Goal: Task Accomplishment & Management: Manage account settings

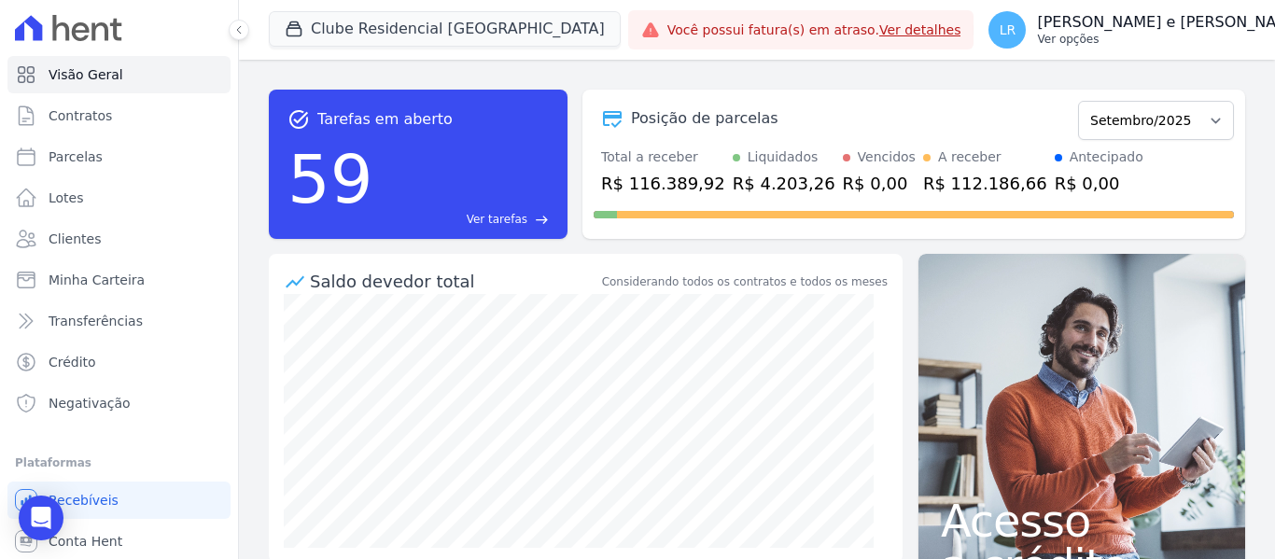
click at [1042, 10] on button "LR [PERSON_NAME] e [PERSON_NAME] Ver opções" at bounding box center [1158, 30] width 368 height 52
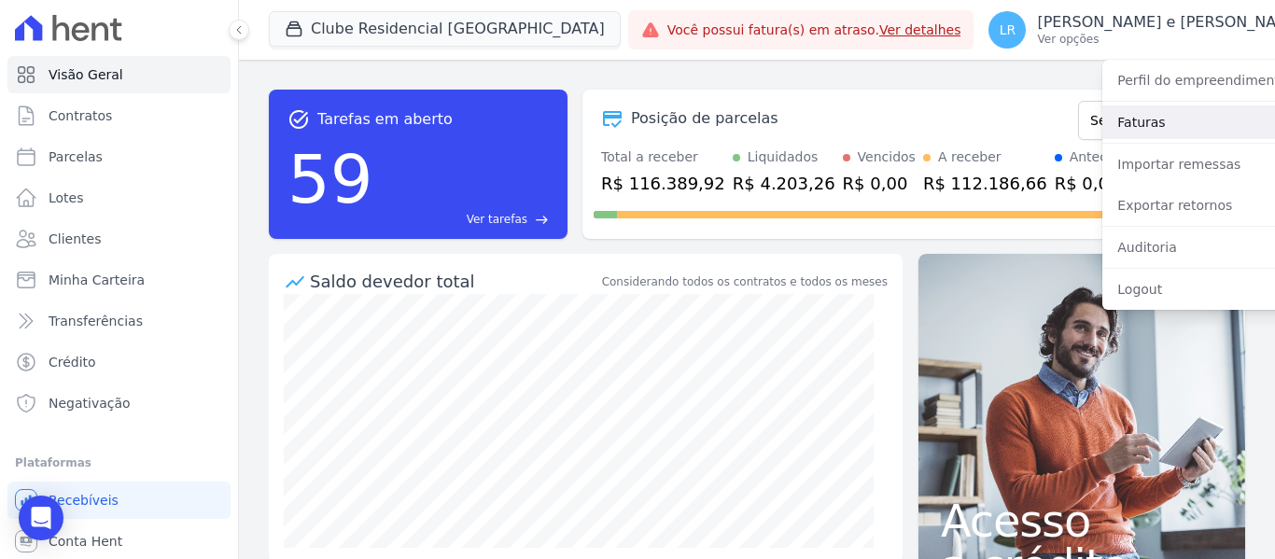
click at [1103, 130] on link "Faturas" at bounding box center [1222, 123] width 239 height 34
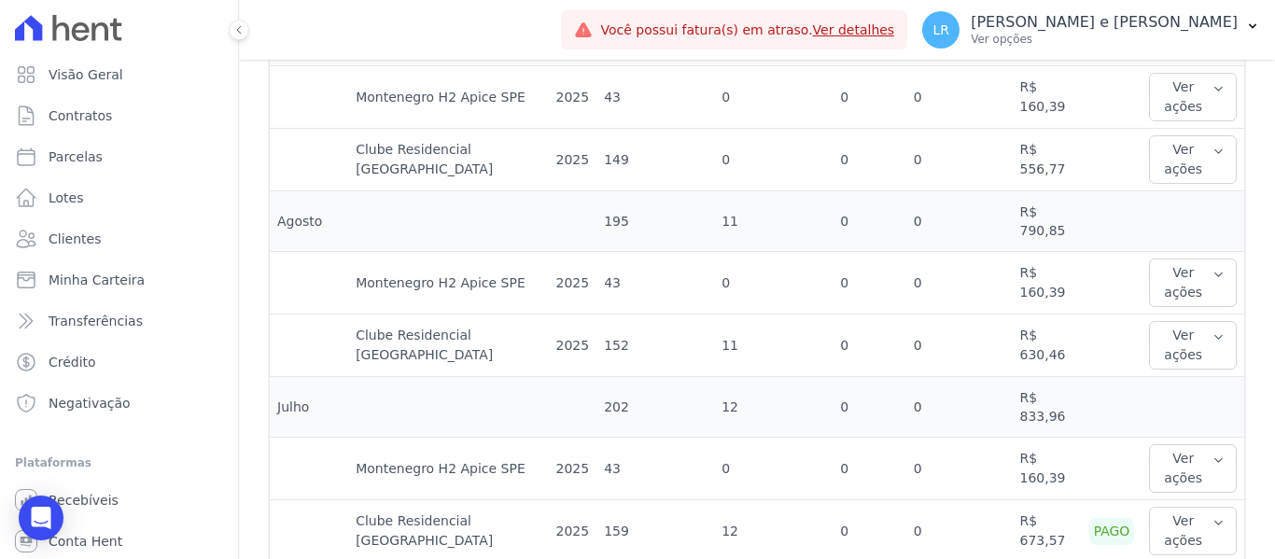
scroll to position [560, 0]
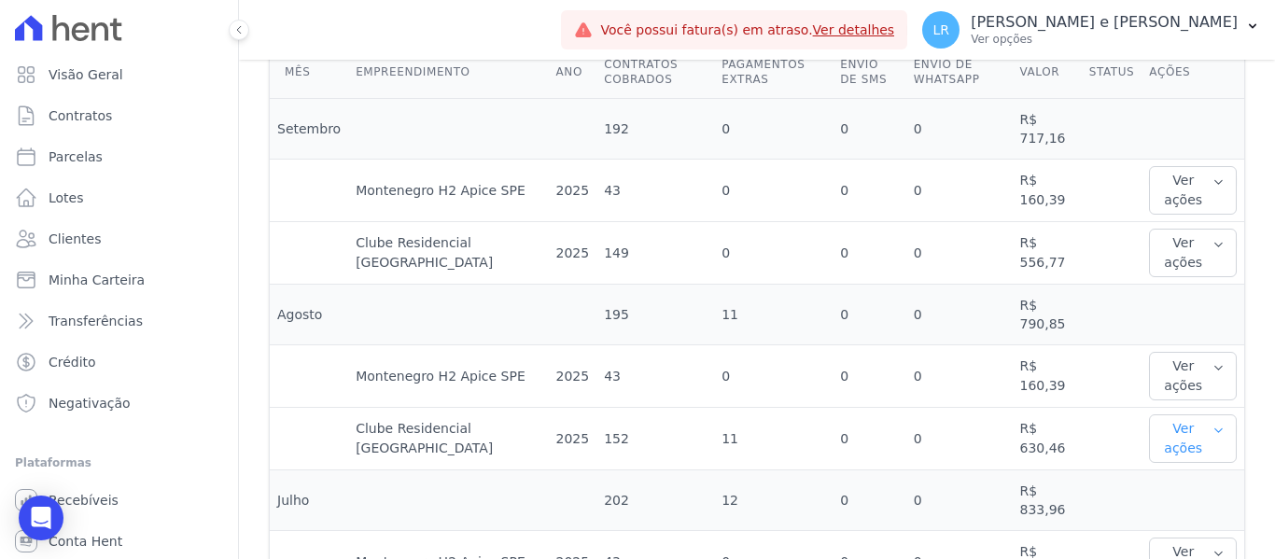
click at [1163, 439] on button "Ver ações" at bounding box center [1193, 439] width 88 height 49
click at [879, 418] on td "0" at bounding box center [869, 439] width 73 height 63
drag, startPoint x: 1048, startPoint y: 450, endPoint x: 979, endPoint y: 441, distance: 68.8
click at [979, 441] on tr "Clube Residencial [GEOGRAPHIC_DATA] 2025 152 11 0 0 R$ 630,46 Ver ações Ver det…" at bounding box center [757, 439] width 975 height 63
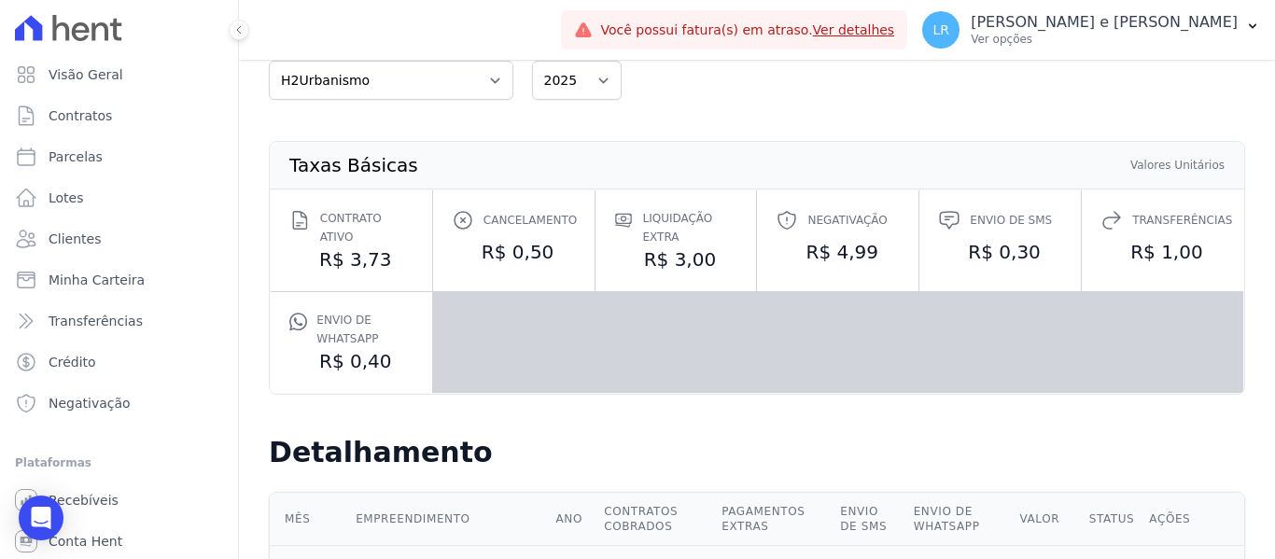
scroll to position [0, 0]
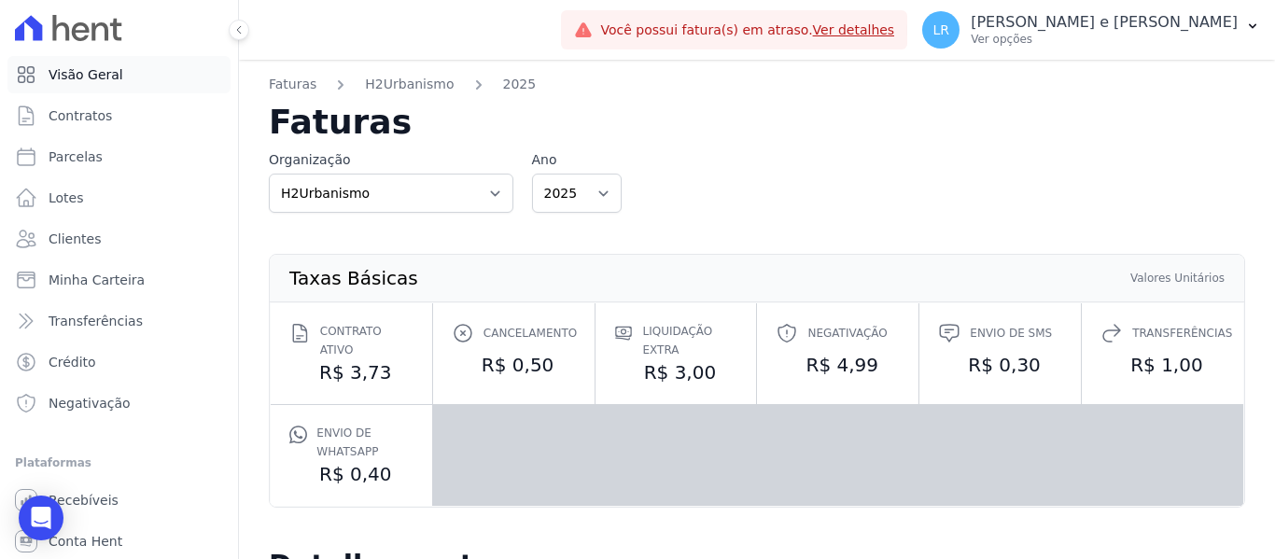
click at [56, 63] on link "Visão Geral" at bounding box center [118, 74] width 223 height 37
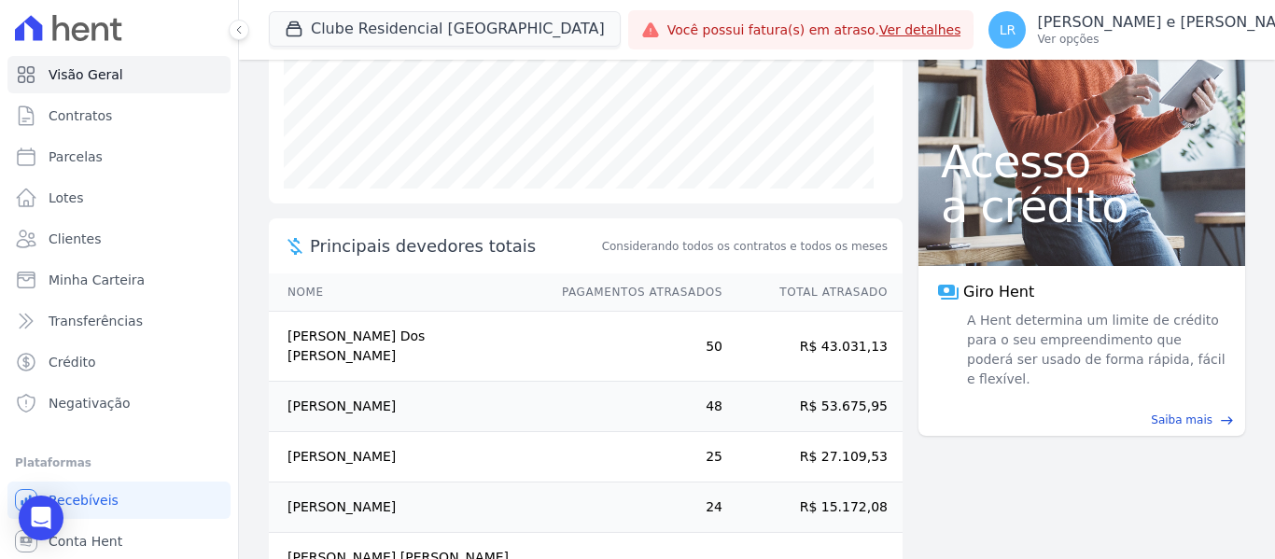
scroll to position [394, 0]
